Goal: Use online tool/utility: Use online tool/utility

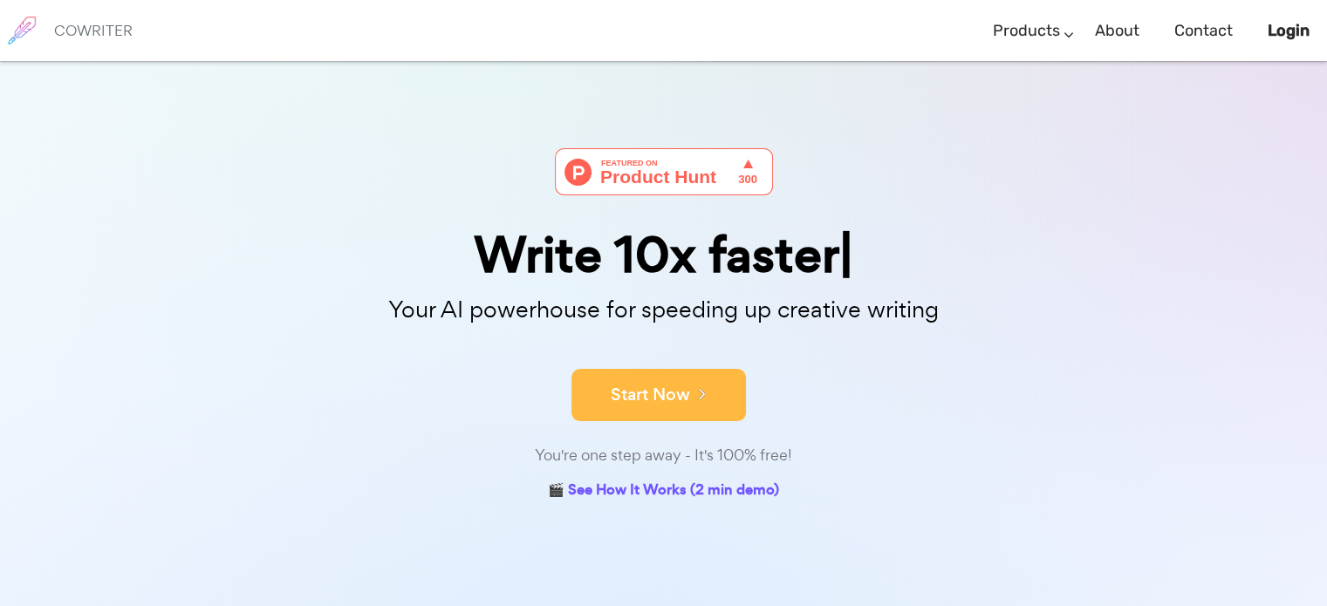
click at [680, 408] on button "Start Now" at bounding box center [658, 395] width 174 height 52
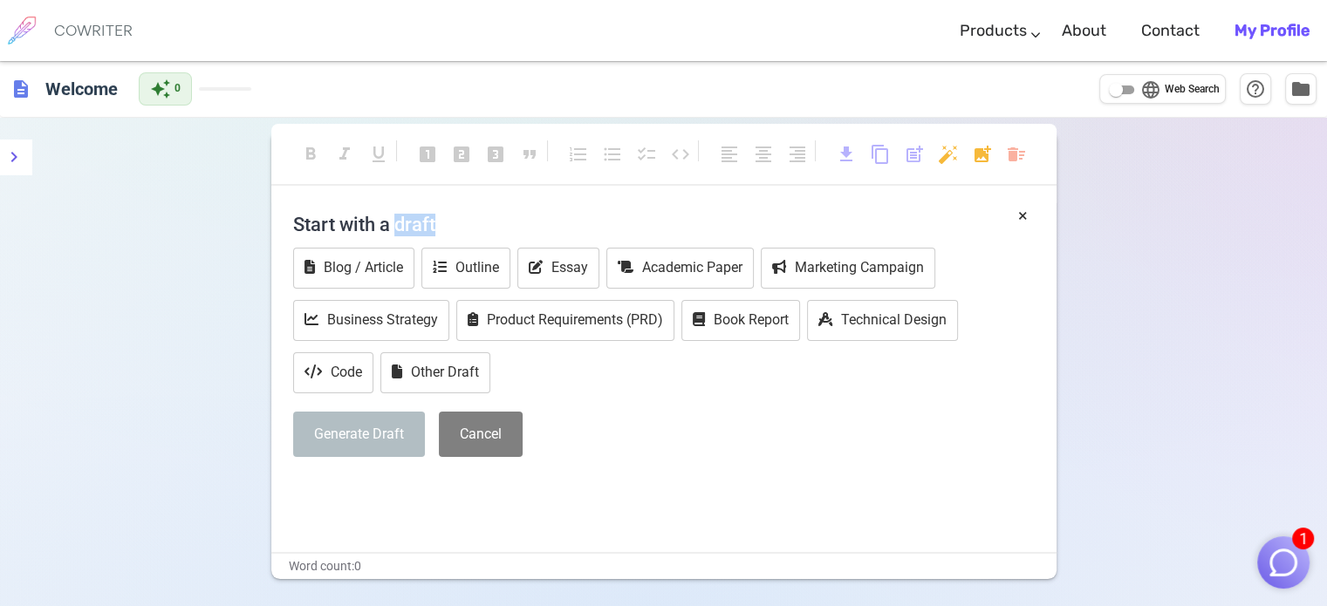
drag, startPoint x: 397, startPoint y: 226, endPoint x: 450, endPoint y: 221, distance: 53.5
click at [450, 221] on h4 "Start with a draft" at bounding box center [663, 224] width 741 height 42
click at [453, 277] on button "Outline" at bounding box center [465, 268] width 89 height 41
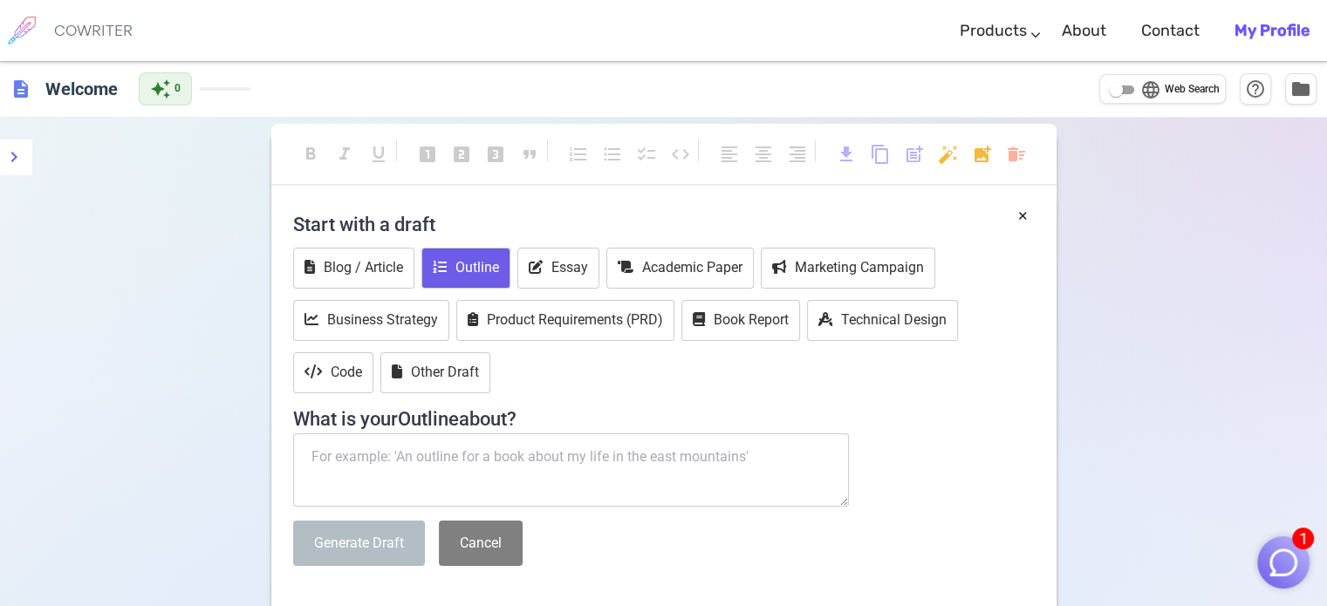
click at [475, 259] on button "Outline" at bounding box center [465, 268] width 89 height 41
click at [477, 398] on h4 "What is your Outline about?" at bounding box center [663, 414] width 741 height 33
click at [453, 348] on div "Blog / Article Outline Essay Academic Paper Marketing Campaign Business Strateg…" at bounding box center [663, 322] width 741 height 149
click at [457, 368] on button "Other Draft" at bounding box center [435, 372] width 110 height 41
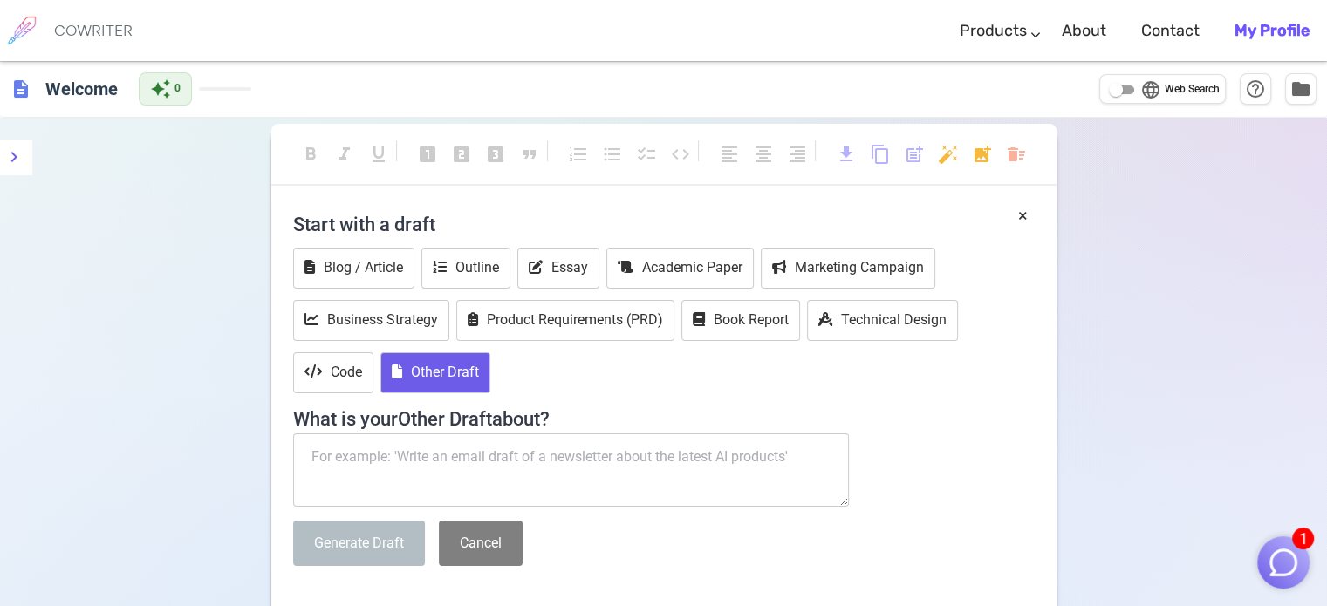
click at [481, 460] on textarea at bounding box center [571, 470] width 557 height 73
paste textarea "I am someone who loves exploring the overlap of electronics, quantum computing,…"
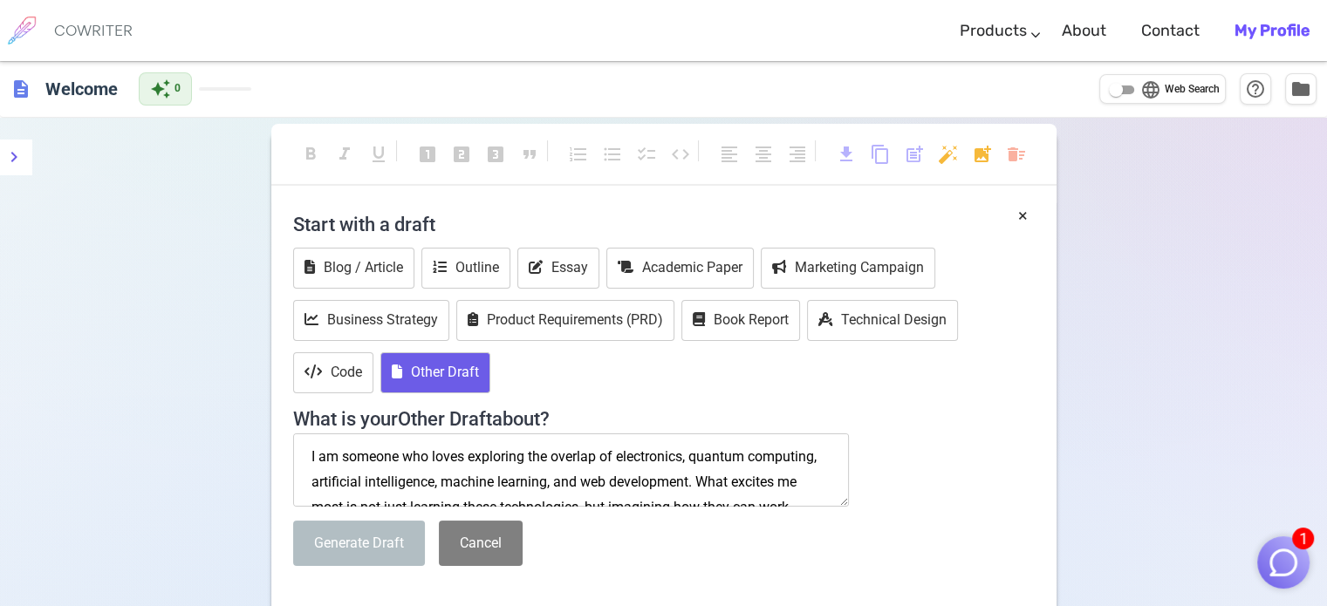
scroll to position [311, 0]
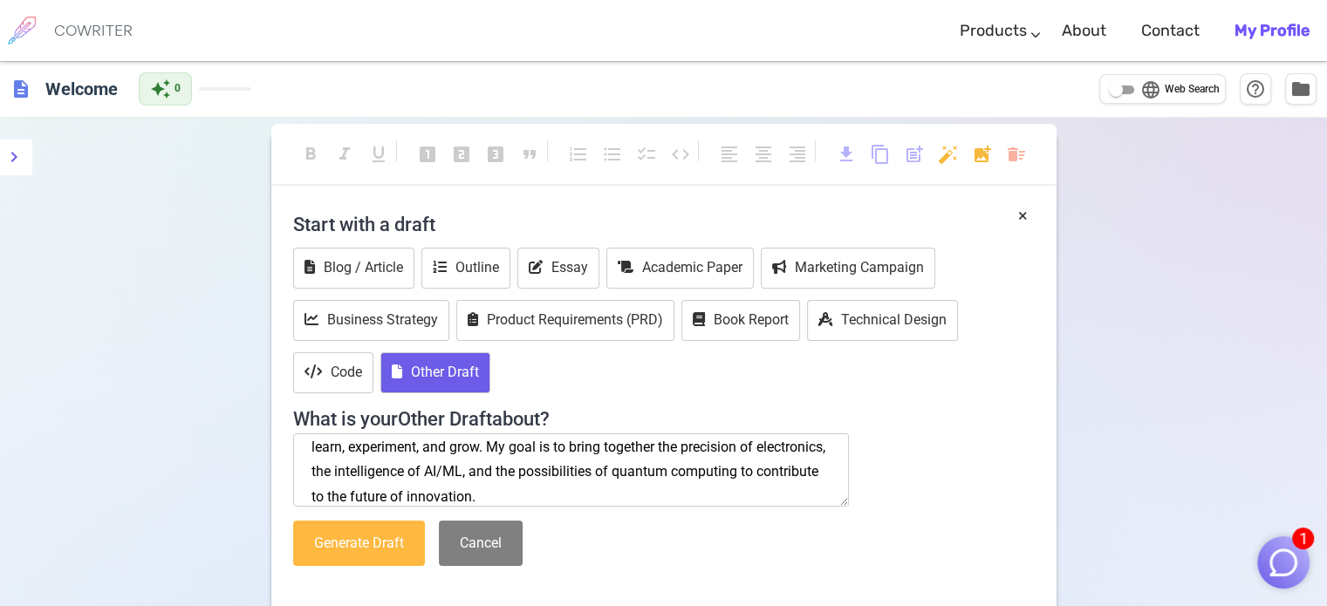
type textarea "I am someone who loves exploring the overlap of electronics, quantum computing,…"
click at [384, 545] on button "Generate Draft" at bounding box center [359, 544] width 132 height 46
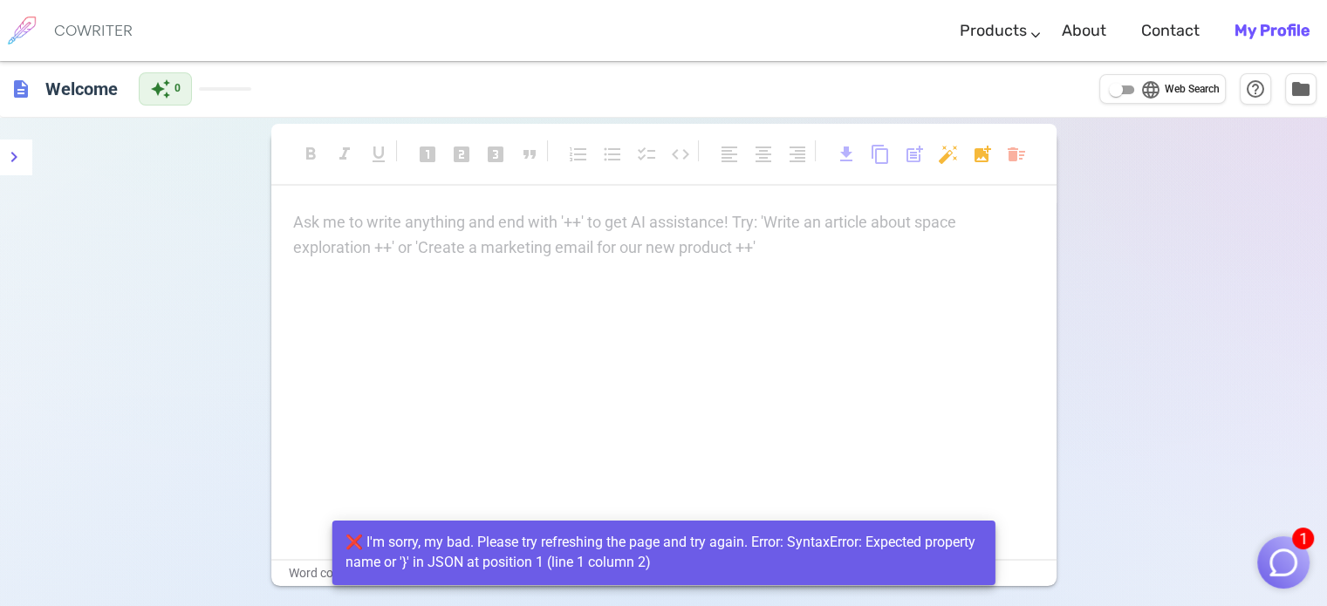
click at [582, 227] on p "Ask me to write anything and end with '++' to get AI assistance! Try: 'Write an…" at bounding box center [663, 222] width 741 height 25
click at [390, 210] on p "Ask me to write anything and end with '++' to get AI assistance! Try: 'Write an…" at bounding box center [663, 222] width 741 height 25
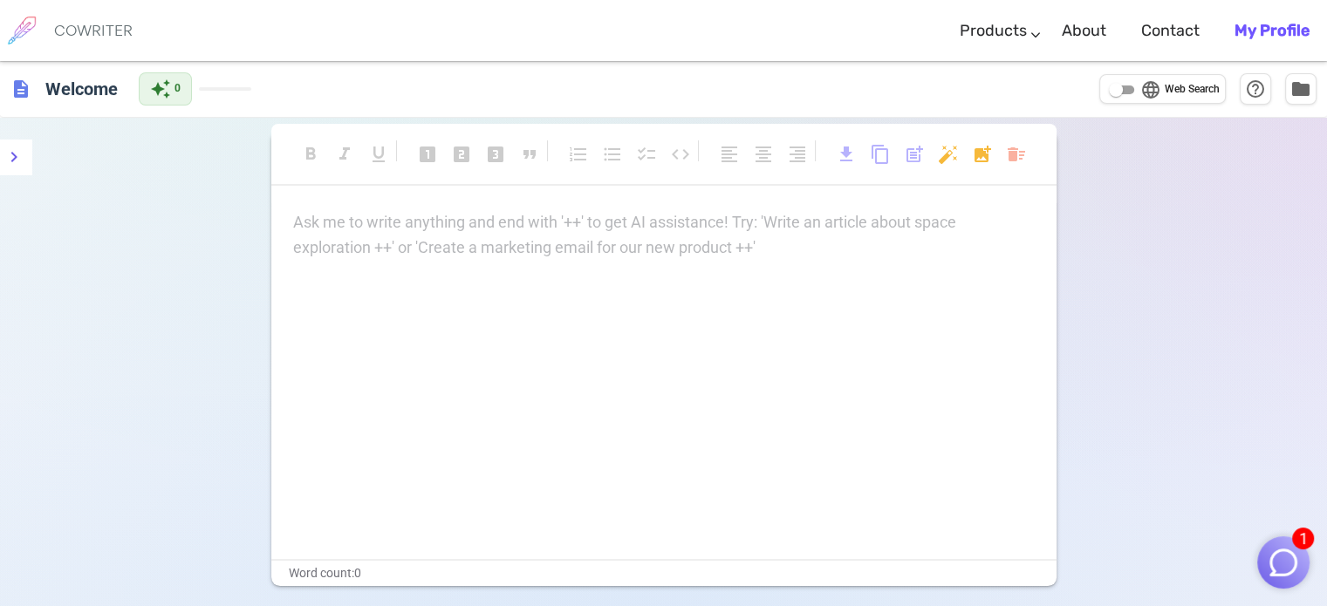
click at [411, 217] on p "Ask me to write anything and end with '++' to get AI assistance! Try: 'Write an…" at bounding box center [663, 222] width 741 height 25
click at [415, 216] on p "Ask me to write anything and end with '++' to get AI assistance! Try: 'Write an…" at bounding box center [663, 222] width 741 height 25
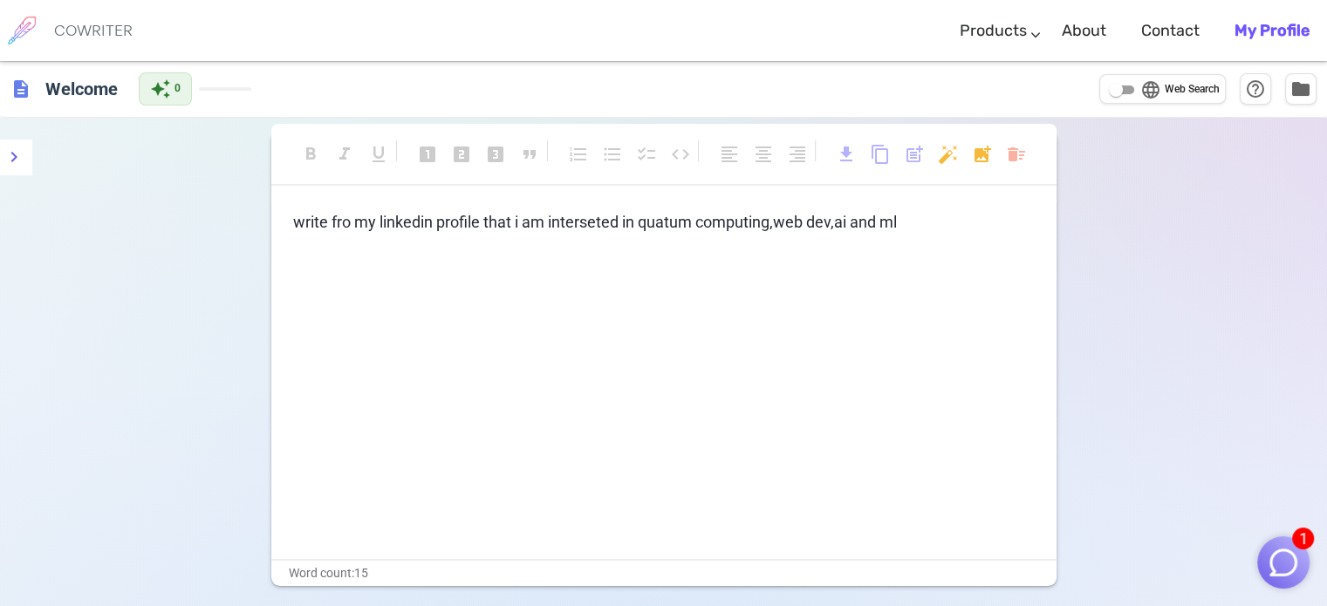
click at [926, 212] on p "write fro my linkedin profile that i am interseted in quatum computing,web dev,…" at bounding box center [663, 222] width 741 height 25
click at [951, 233] on p "write fro my linkedin profile that i am interseted in quatum computing,web dev,…" at bounding box center [663, 222] width 741 height 25
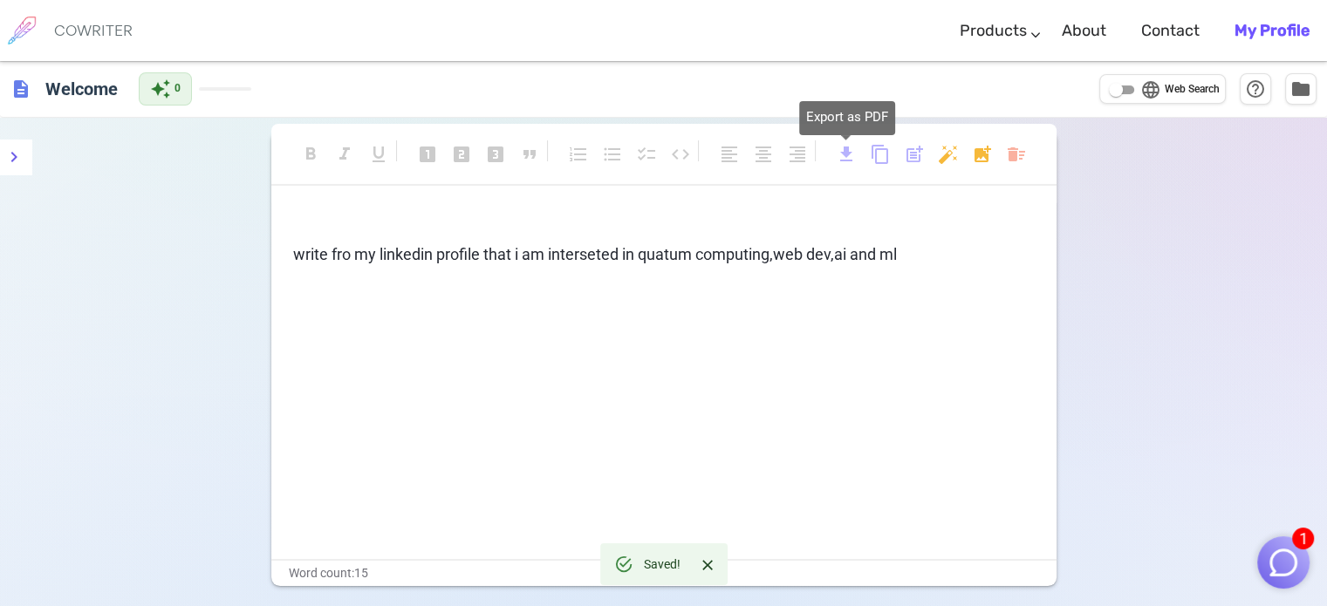
click at [840, 149] on span "download" at bounding box center [846, 154] width 21 height 21
click at [1186, 270] on div "format_bold format_italic format_underlined looks_one looks_two looks_3 format_…" at bounding box center [663, 422] width 1327 height 609
